Goal: Information Seeking & Learning: Understand process/instructions

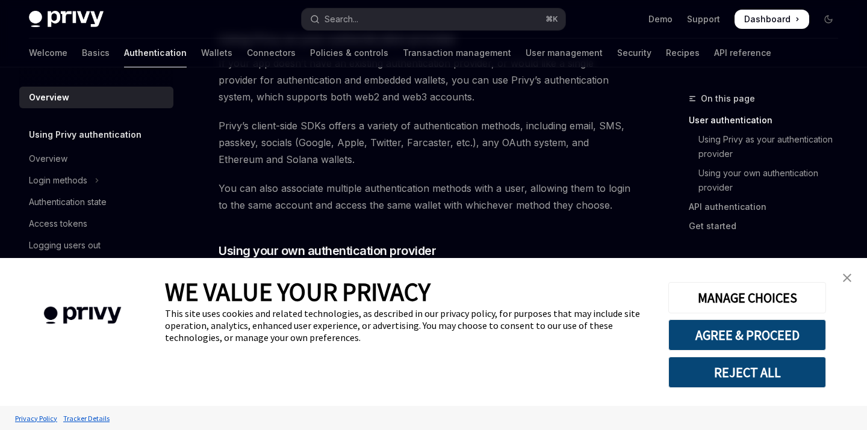
type textarea "*"
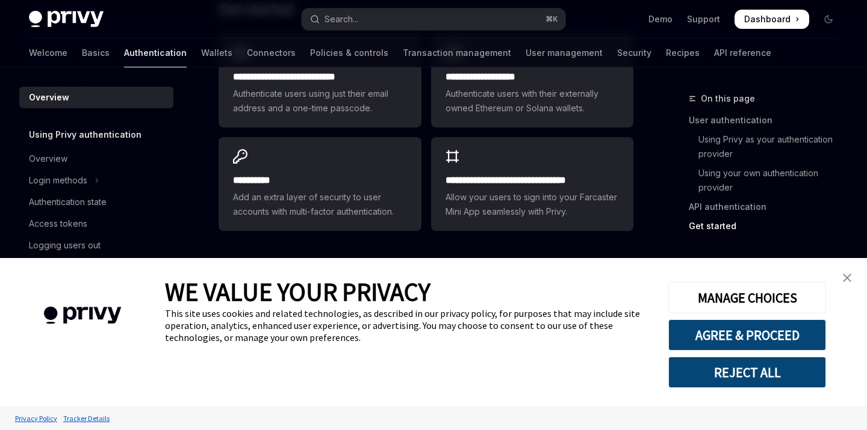
scroll to position [1096, 0]
click at [842, 277] on link "close banner" at bounding box center [847, 278] width 24 height 24
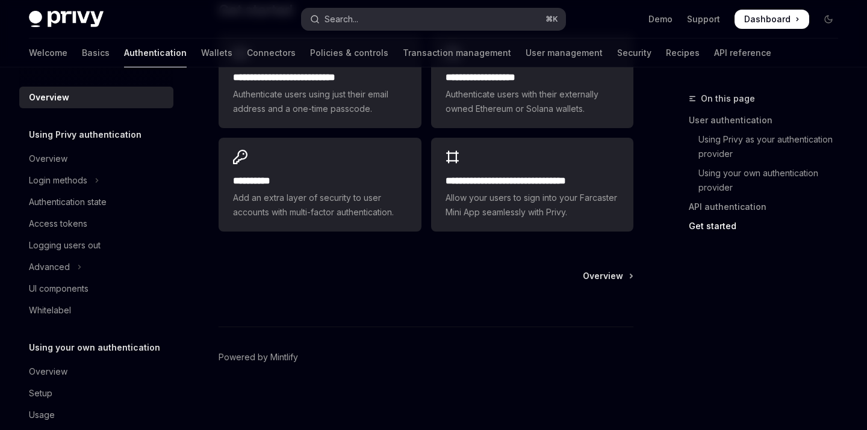
click at [419, 25] on button "Search... ⌘ K" at bounding box center [433, 19] width 263 height 22
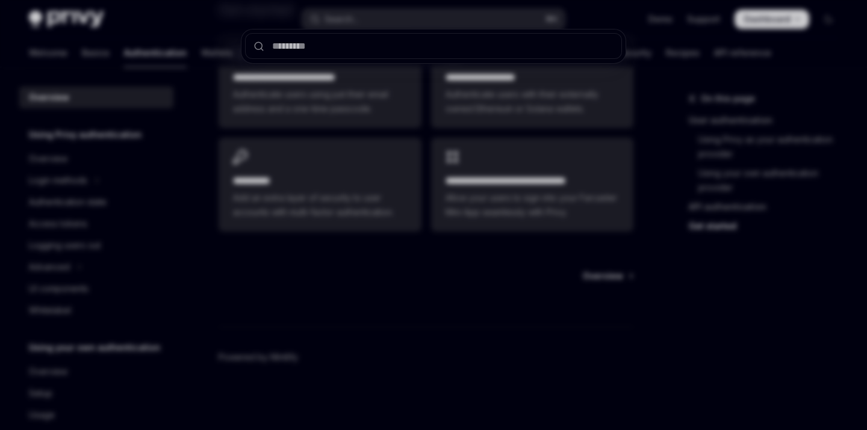
type input "*"
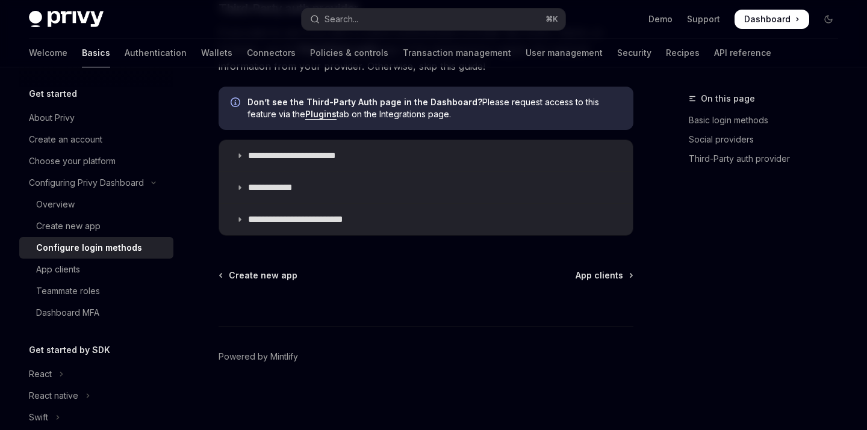
type textarea "*"
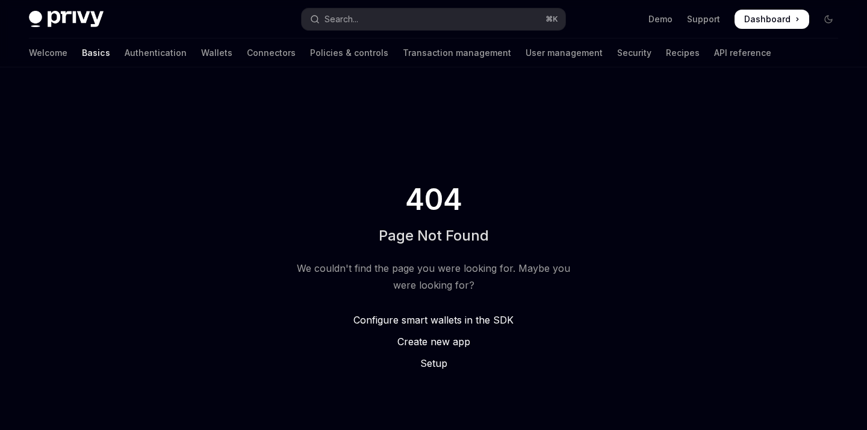
type textarea "*"
